Goal: Information Seeking & Learning: Learn about a topic

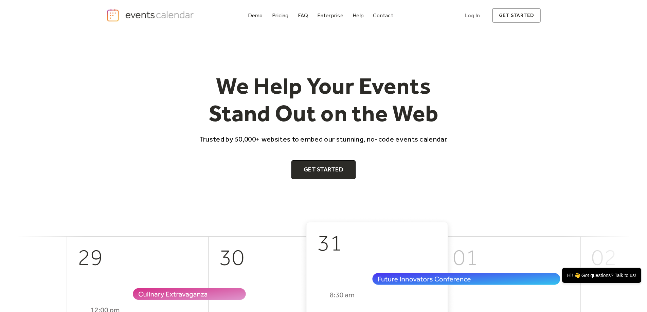
click at [282, 17] on div "Pricing" at bounding box center [280, 16] width 17 height 4
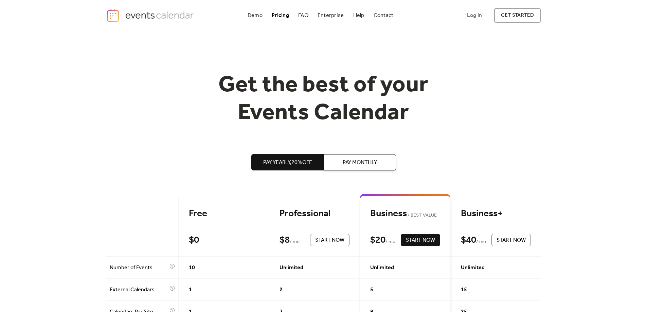
click at [306, 17] on div "FAQ" at bounding box center [303, 16] width 10 height 4
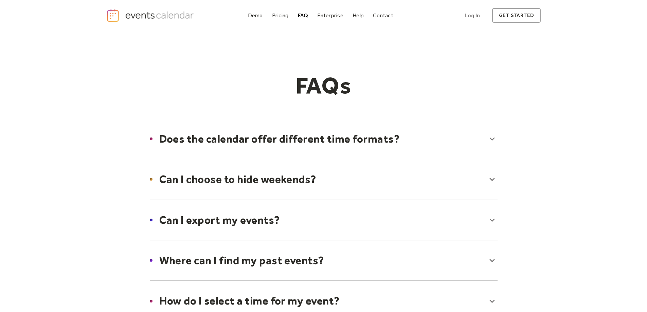
click at [259, 14] on div "Demo" at bounding box center [255, 16] width 15 height 4
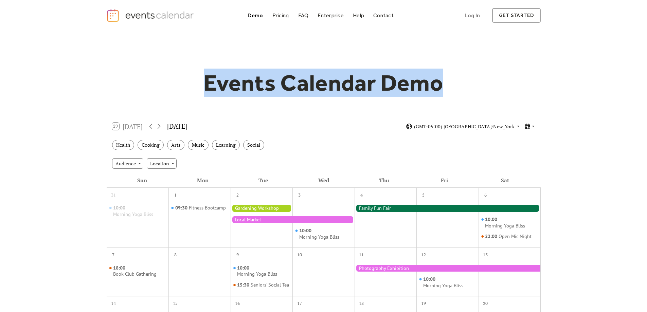
drag, startPoint x: 376, startPoint y: 85, endPoint x: 445, endPoint y: 85, distance: 68.6
click at [445, 85] on h1 "Events Calendar Demo" at bounding box center [323, 83] width 261 height 28
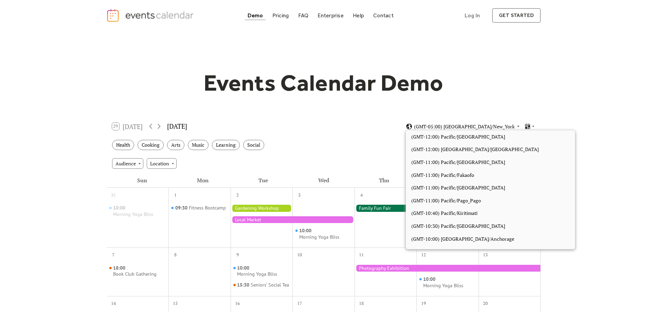
click at [506, 125] on span "(GMT-05:00) [GEOGRAPHIC_DATA]/New_York" at bounding box center [464, 126] width 101 height 5
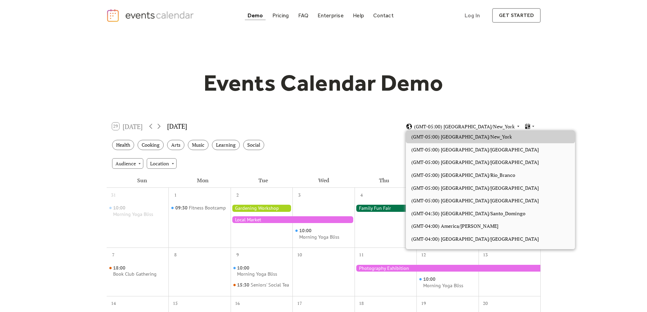
click at [506, 125] on span "(GMT-05:00) America/New_York" at bounding box center [464, 126] width 101 height 5
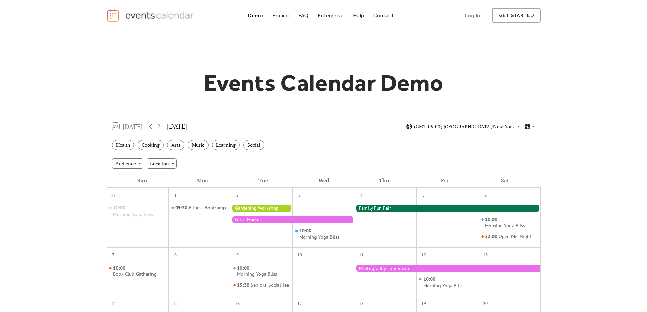
click at [78, 84] on div "Events Calendar Demo Loading the Events Calendar..." at bounding box center [323, 298] width 647 height 535
